Goal: Transaction & Acquisition: Purchase product/service

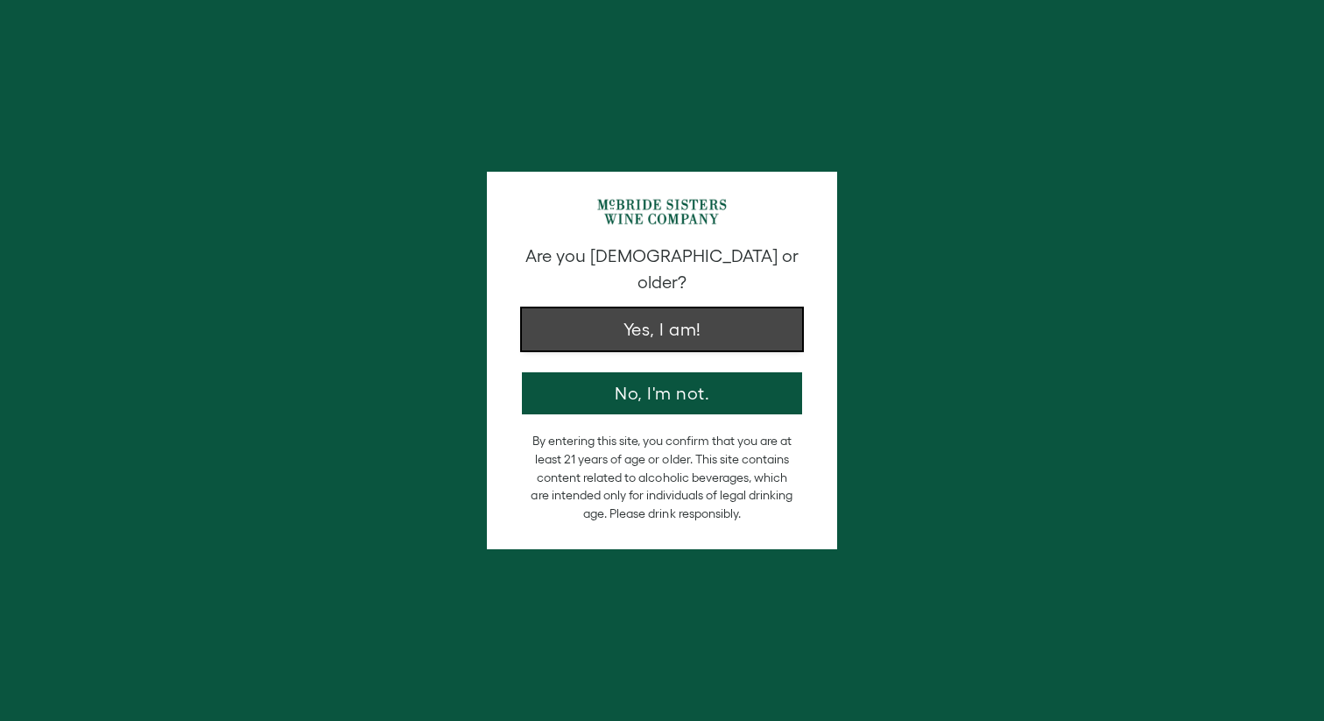
click at [719, 317] on button "Yes, I am!" at bounding box center [662, 329] width 280 height 42
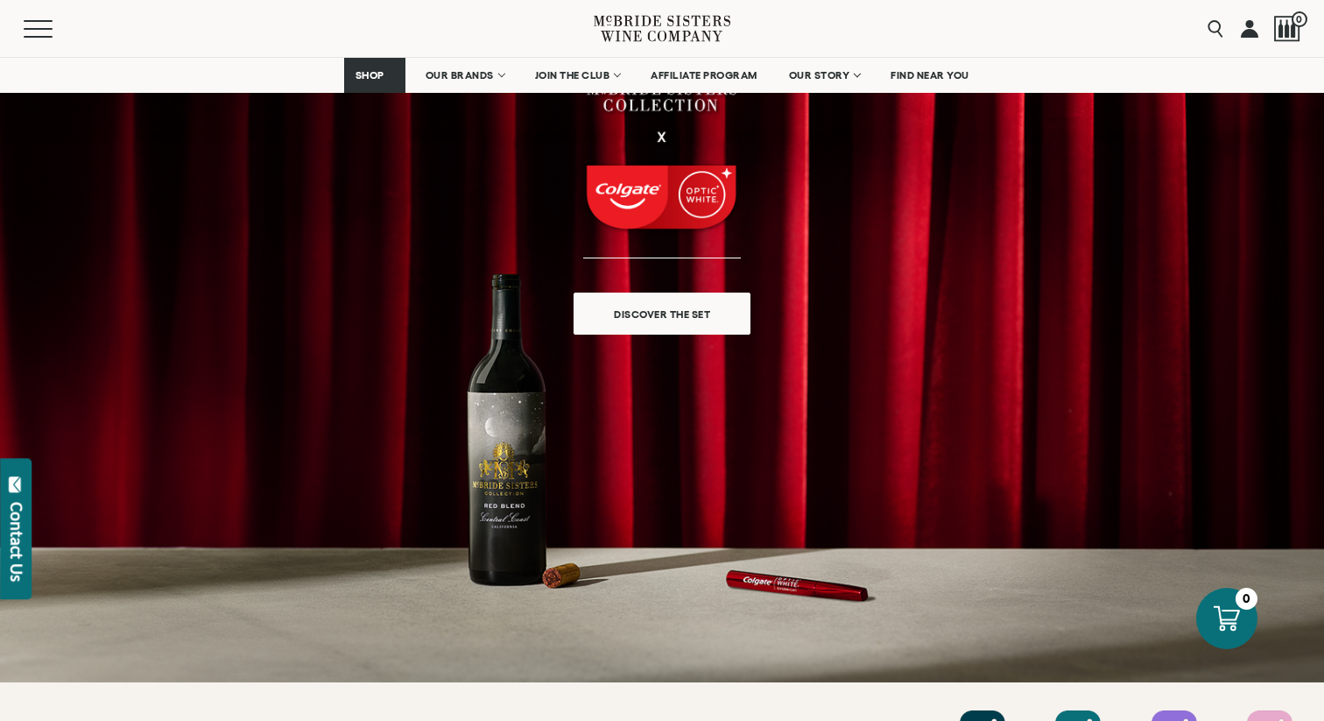
scroll to position [221, 0]
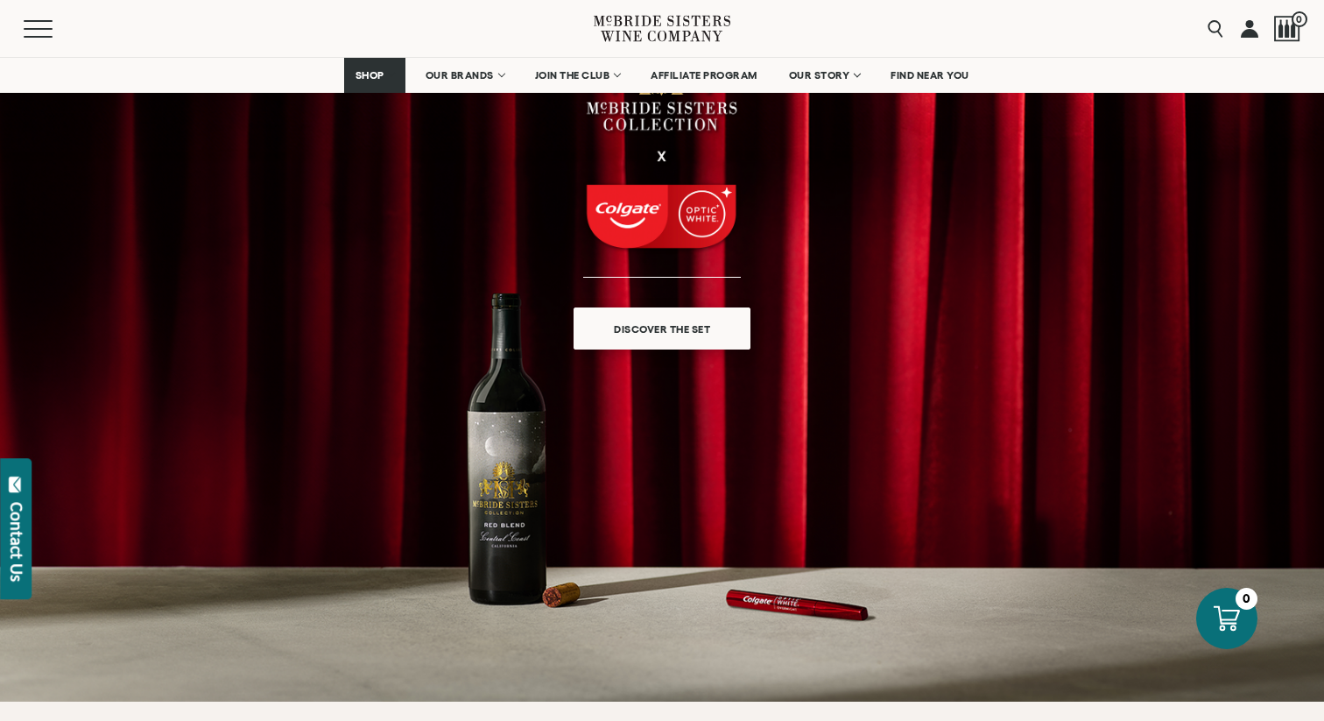
click at [698, 332] on span "DISCOVER THE SET" at bounding box center [662, 329] width 158 height 20
